Goal: Information Seeking & Learning: Learn about a topic

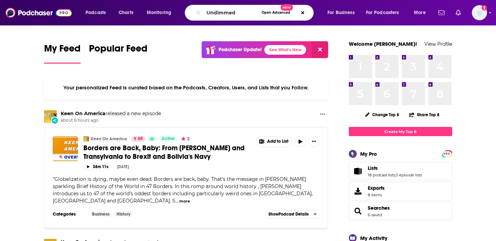
type input "Undimmed"
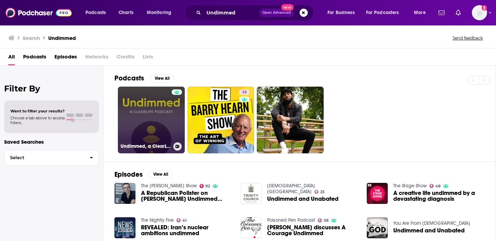
click at [159, 114] on link "Undimmed, a ClearLife Podcast" at bounding box center [151, 120] width 67 height 67
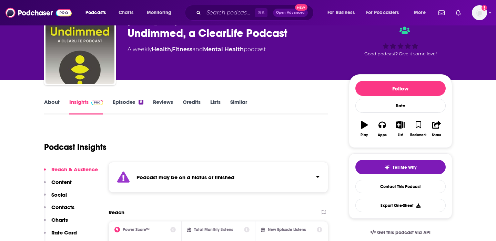
scroll to position [54, 0]
